Goal: Task Accomplishment & Management: Manage account settings

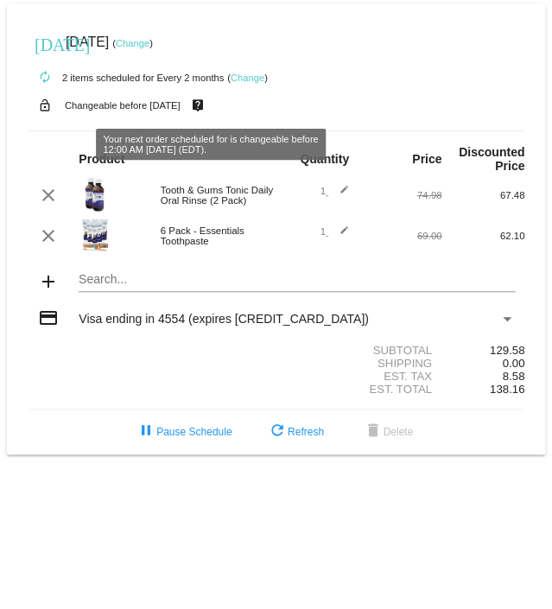
click at [207, 104] on mat-icon "live_help" at bounding box center [197, 105] width 21 height 22
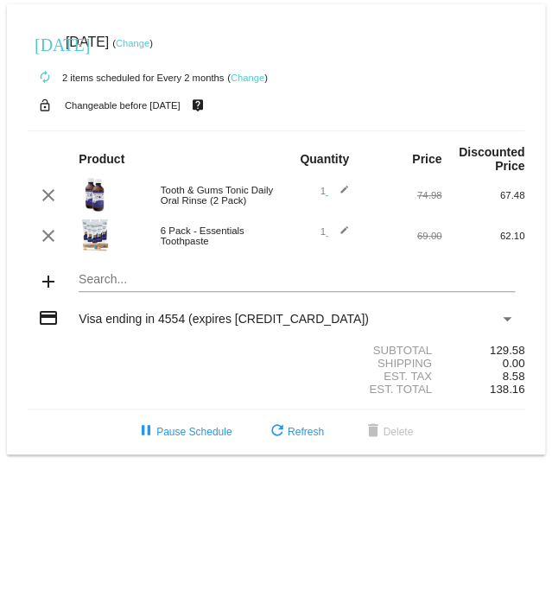
click at [207, 104] on mat-icon "live_help" at bounding box center [197, 105] width 21 height 22
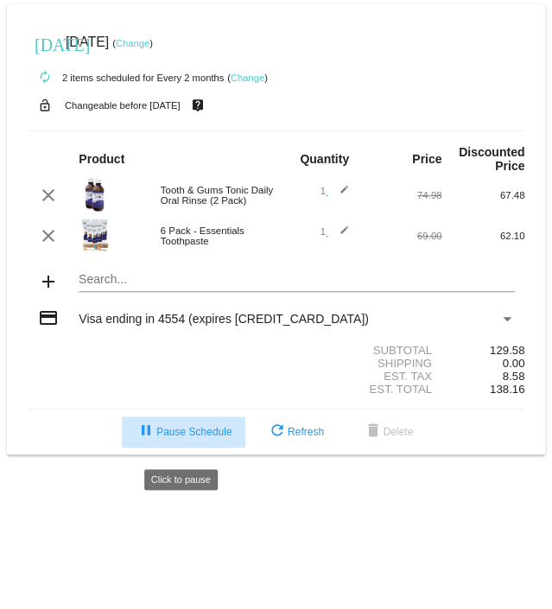
click at [177, 438] on span "pause Pause Schedule" at bounding box center [184, 432] width 96 height 12
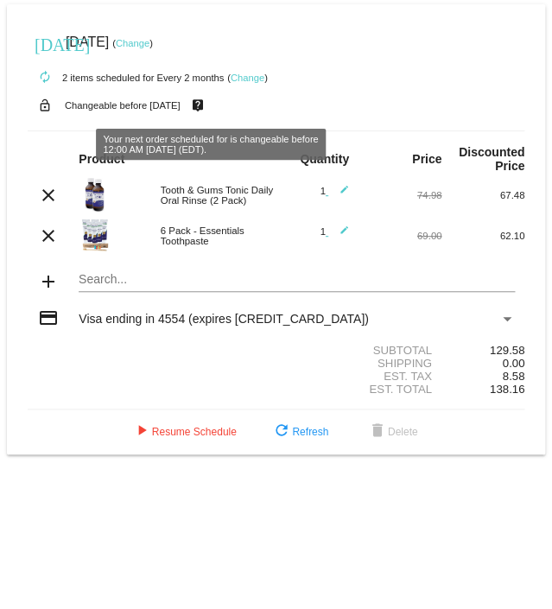
click at [207, 99] on mat-icon "live_help" at bounding box center [197, 105] width 21 height 22
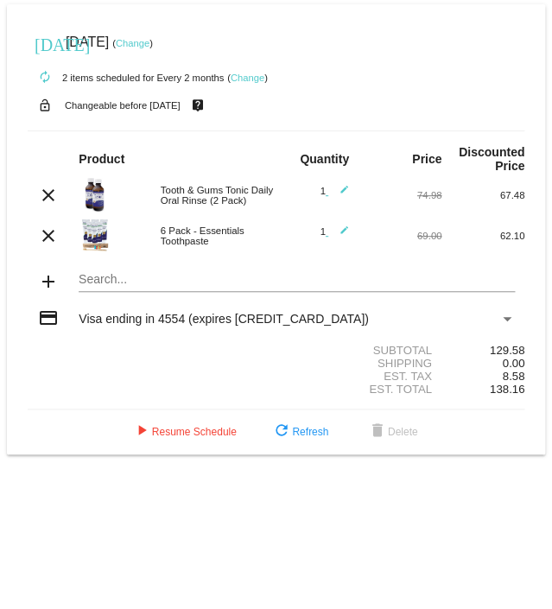
click at [207, 105] on mat-icon "live_help" at bounding box center [197, 105] width 21 height 22
click at [342, 195] on mat-icon "edit" at bounding box center [338, 195] width 21 height 21
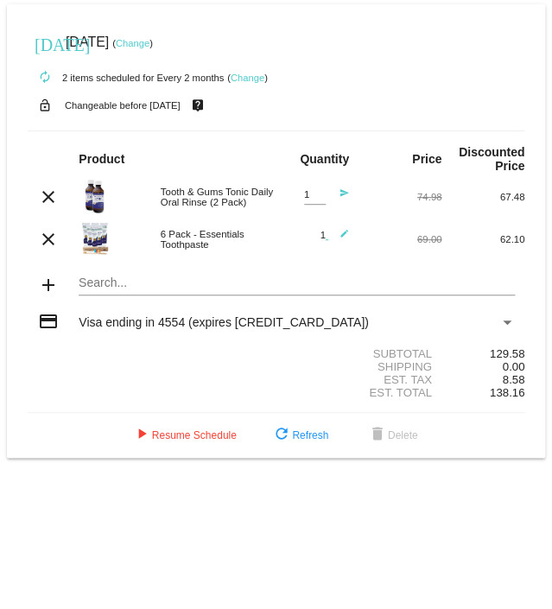
click at [318, 200] on input "1" at bounding box center [315, 194] width 22 height 11
click at [318, 205] on div "1 Quantity" at bounding box center [315, 191] width 22 height 28
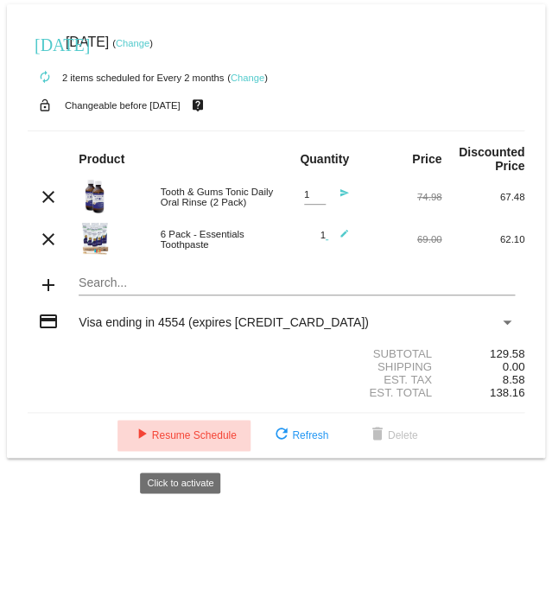
click at [142, 438] on mat-icon "play_arrow" at bounding box center [141, 435] width 21 height 21
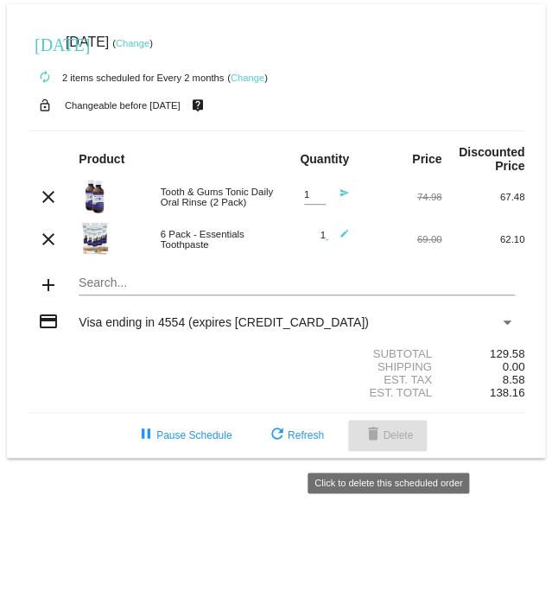
click at [387, 441] on span "delete Delete" at bounding box center [387, 435] width 51 height 12
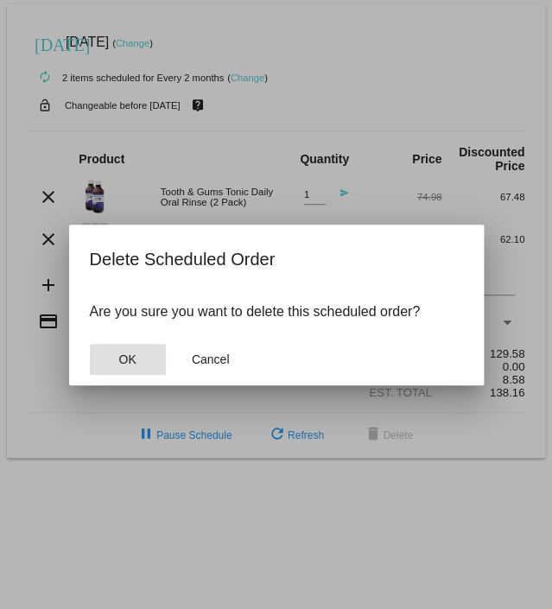
click at [140, 357] on button "OK" at bounding box center [128, 359] width 76 height 31
